Goal: Task Accomplishment & Management: Manage account settings

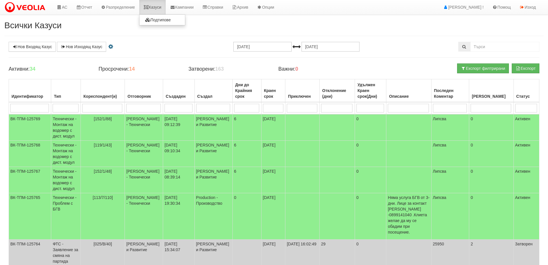
click at [144, 7] on link "Казуси" at bounding box center [152, 7] width 26 height 14
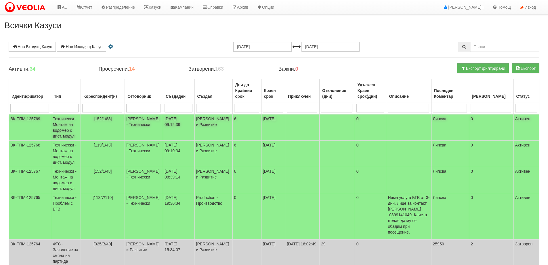
click at [141, 118] on td "[PERSON_NAME] - Технически" at bounding box center [144, 127] width 38 height 26
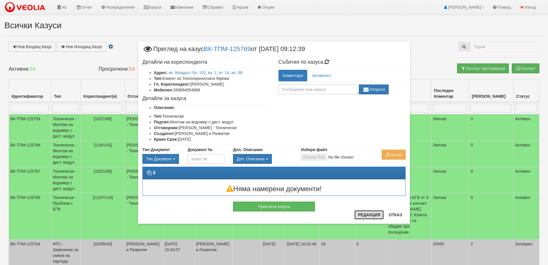
click at [365, 213] on button "Редакция" at bounding box center [369, 214] width 29 height 9
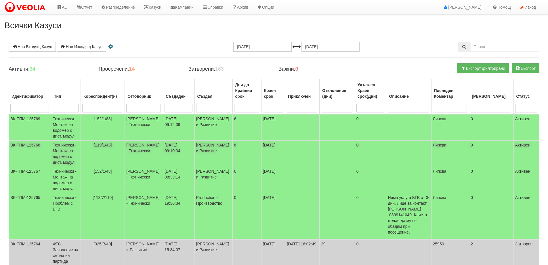
click at [100, 145] on span "[119/1/43]" at bounding box center [103, 145] width 18 height 5
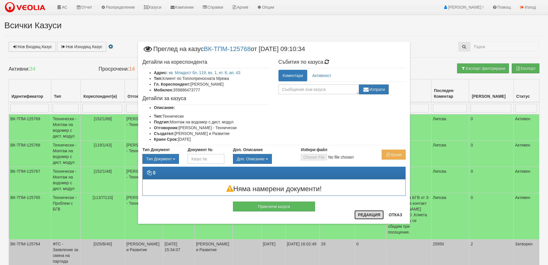
click at [367, 216] on button "Редакция" at bounding box center [369, 214] width 29 height 9
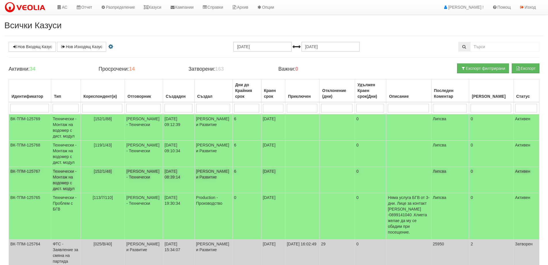
click at [104, 173] on span "[152/1/48]" at bounding box center [103, 171] width 18 height 5
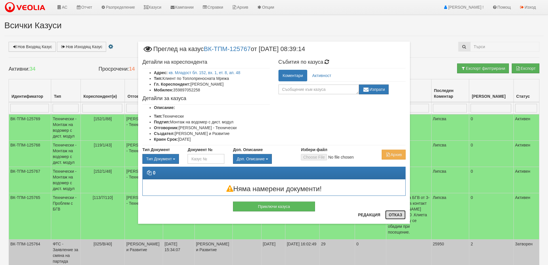
click at [401, 215] on button "Отказ" at bounding box center [396, 214] width 20 height 9
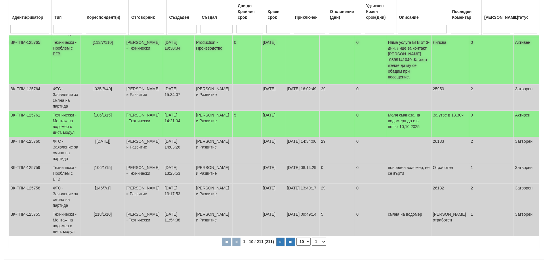
scroll to position [160, 0]
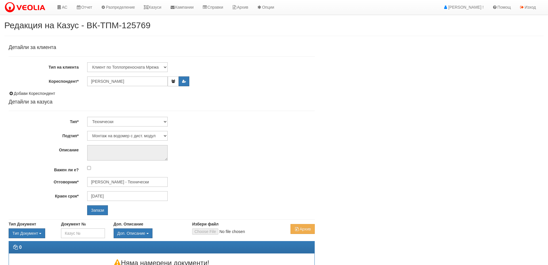
select select "Монтаж на водомер с дист. модул"
click at [118, 181] on input "[PERSON_NAME] - Технически" at bounding box center [127, 182] width 81 height 10
type input "d"
type input "[PERSON_NAME]"
click at [117, 190] on div "[PERSON_NAME] - Технически" at bounding box center [252, 190] width 328 height 7
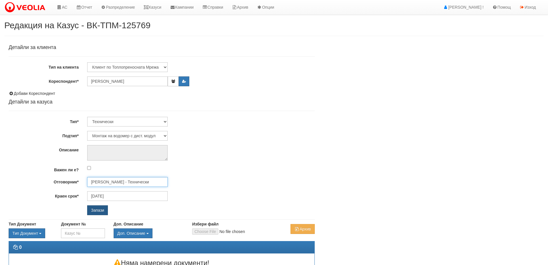
type input "[PERSON_NAME] - Технически"
click at [100, 208] on input "Запази" at bounding box center [97, 210] width 21 height 10
select select "Монтаж на водомер с дист. модул"
click at [119, 182] on input "[PERSON_NAME] - Технически" at bounding box center [127, 182] width 81 height 10
click at [118, 193] on div "Петър Монев - Клиенти и Развитие" at bounding box center [252, 190] width 328 height 7
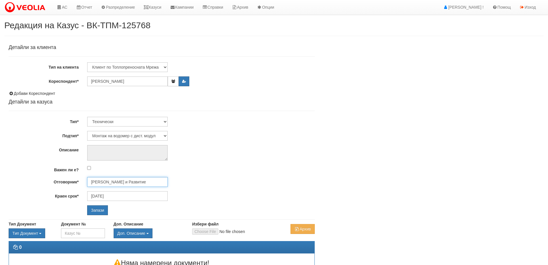
click at [122, 185] on input "Петър Монев - Клиенти и Развитие" at bounding box center [127, 182] width 81 height 10
click at [121, 197] on div "[PERSON_NAME] - Технически" at bounding box center [252, 197] width 328 height 7
type input "[PERSON_NAME] - Технически"
click at [95, 210] on input "Запази" at bounding box center [97, 210] width 21 height 10
